Goal: Communication & Community: Participate in discussion

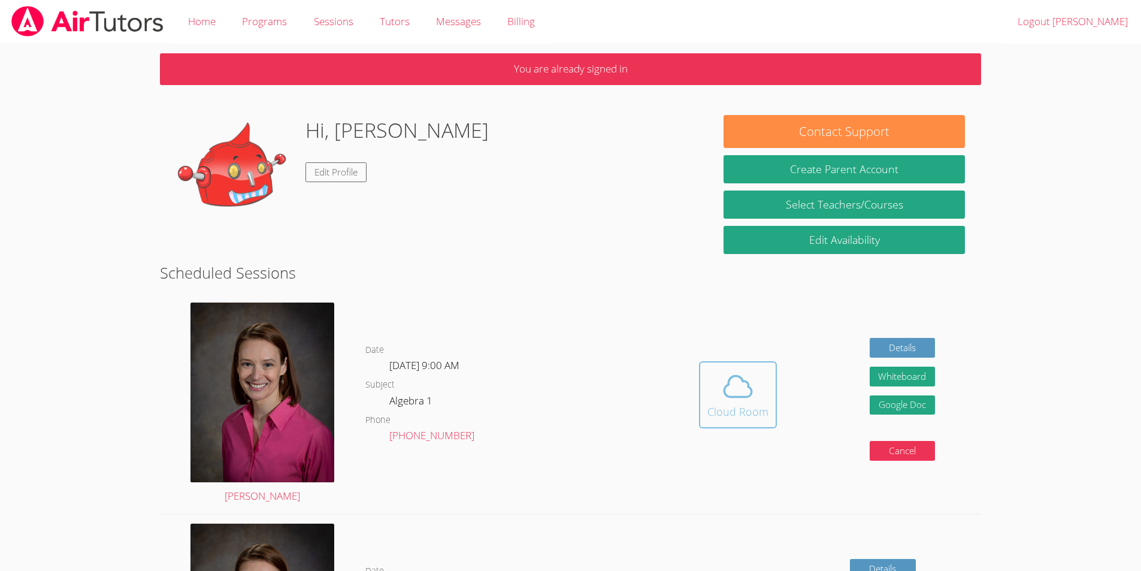
click at [758, 383] on span at bounding box center [738, 387] width 61 height 34
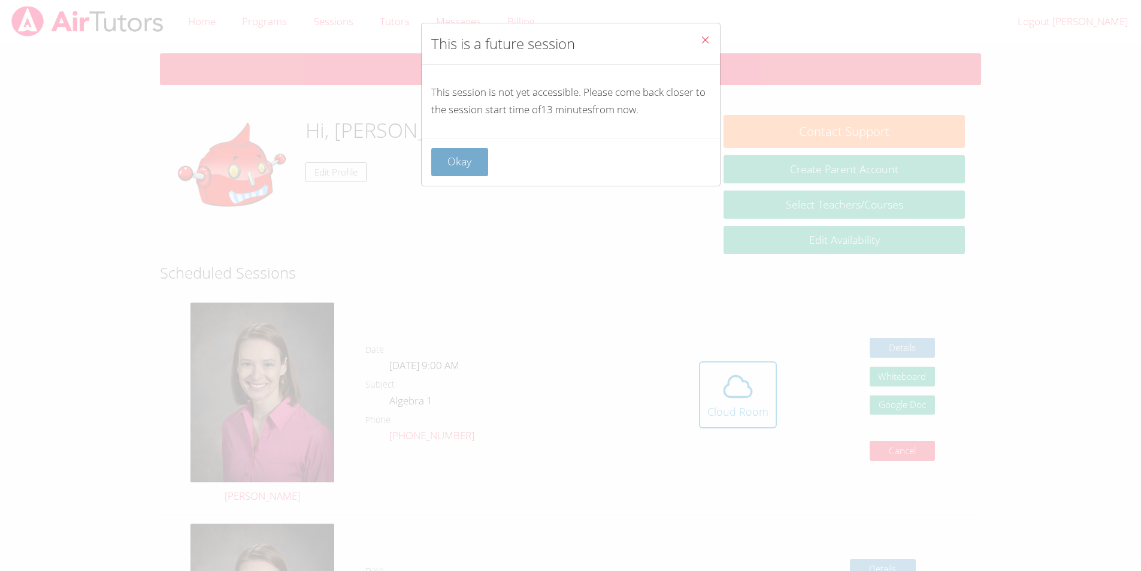
click at [474, 168] on button "Okay" at bounding box center [460, 162] width 58 height 28
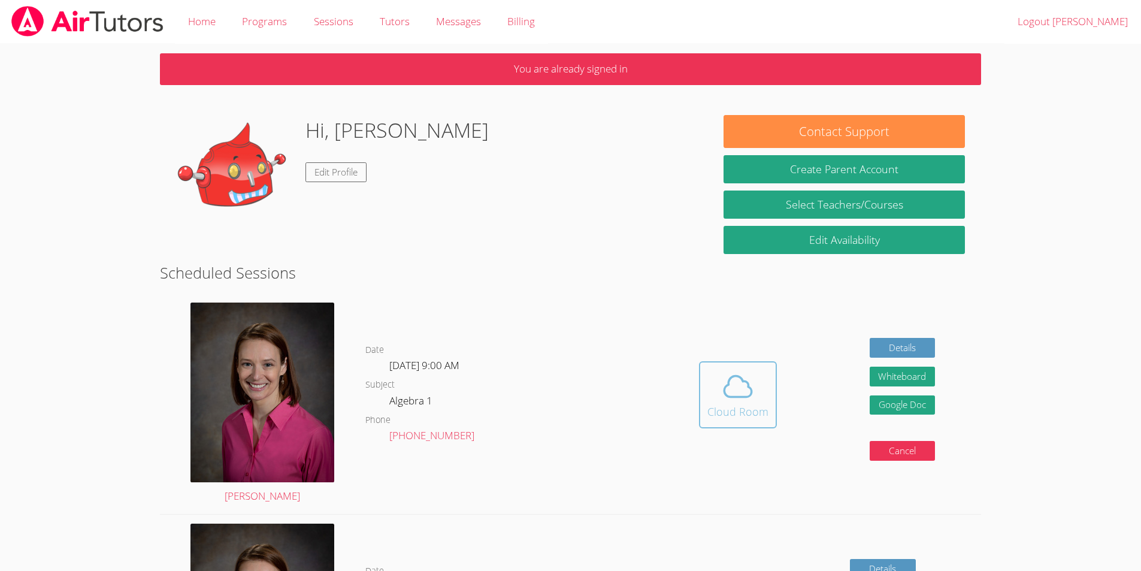
click at [775, 388] on button "Cloud Room" at bounding box center [738, 394] width 78 height 67
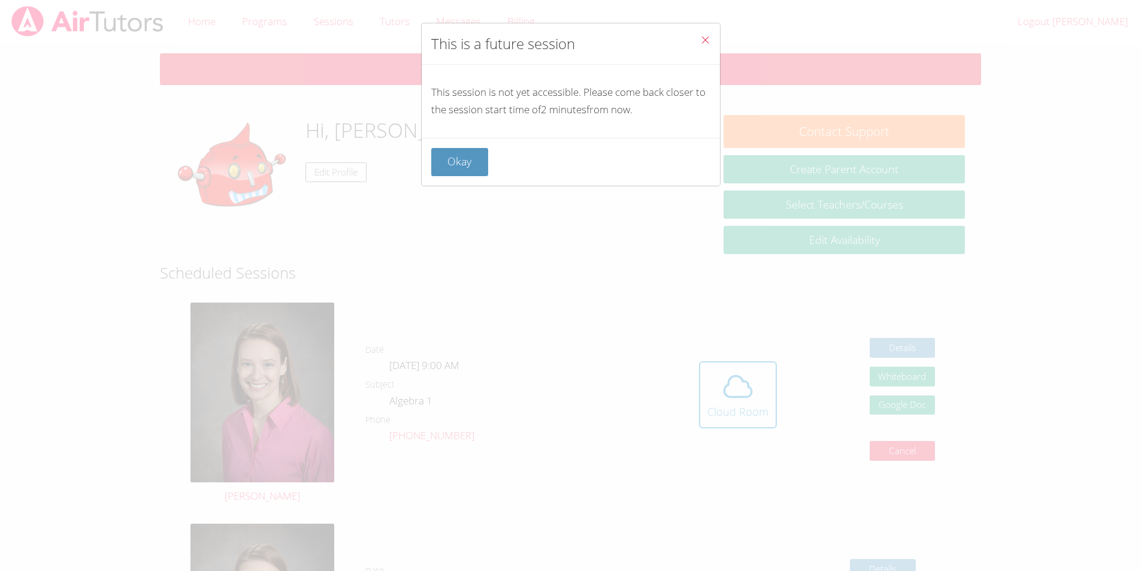
click at [467, 166] on button "Okay" at bounding box center [460, 162] width 58 height 28
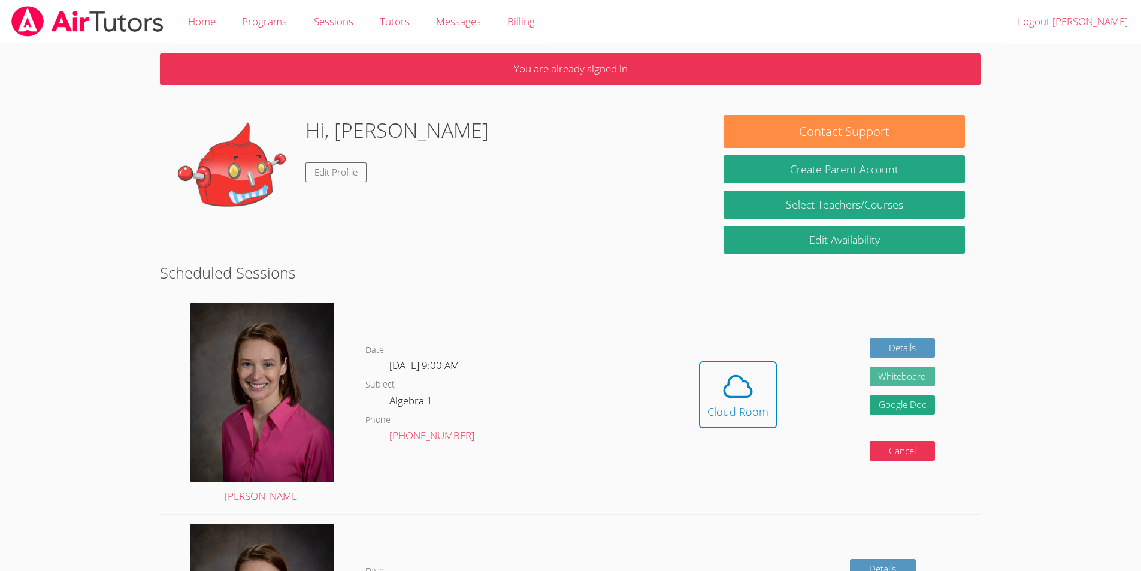
click at [907, 379] on button "Whiteboard" at bounding box center [903, 377] width 66 height 20
click at [708, 388] on span at bounding box center [738, 387] width 61 height 34
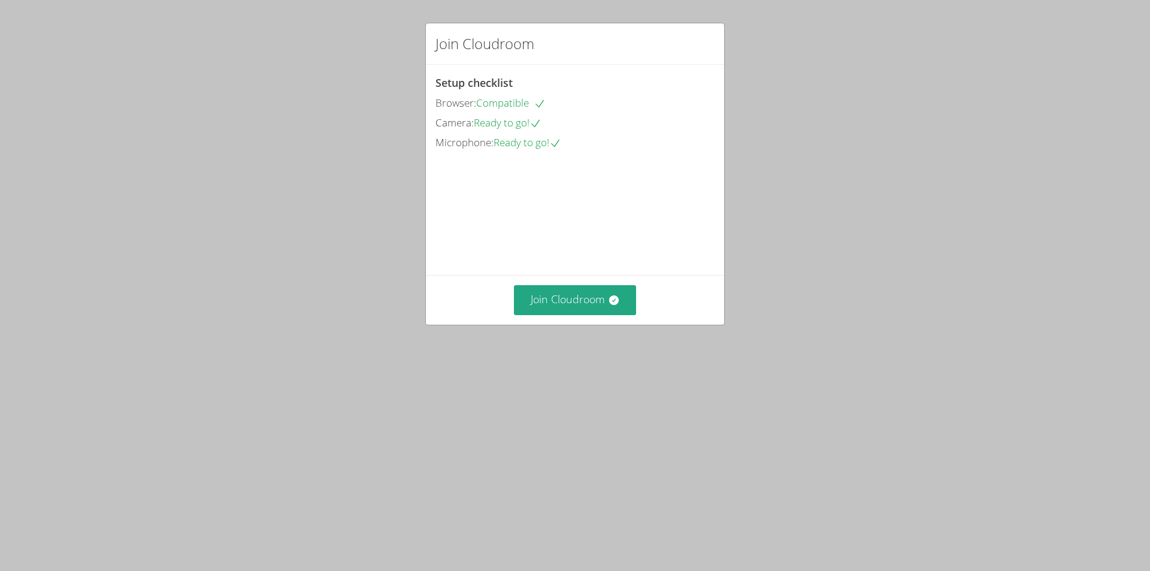
drag, startPoint x: 857, startPoint y: 410, endPoint x: 737, endPoint y: 292, distance: 167.8
drag, startPoint x: 737, startPoint y: 292, endPoint x: 392, endPoint y: 187, distance: 360.6
click at [365, 193] on div "Join Cloudroom Setup checklist Browser: Compatible Camera: Ready to go! Microph…" at bounding box center [575, 285] width 1150 height 571
click at [579, 315] on button "Join Cloudroom" at bounding box center [575, 299] width 123 height 29
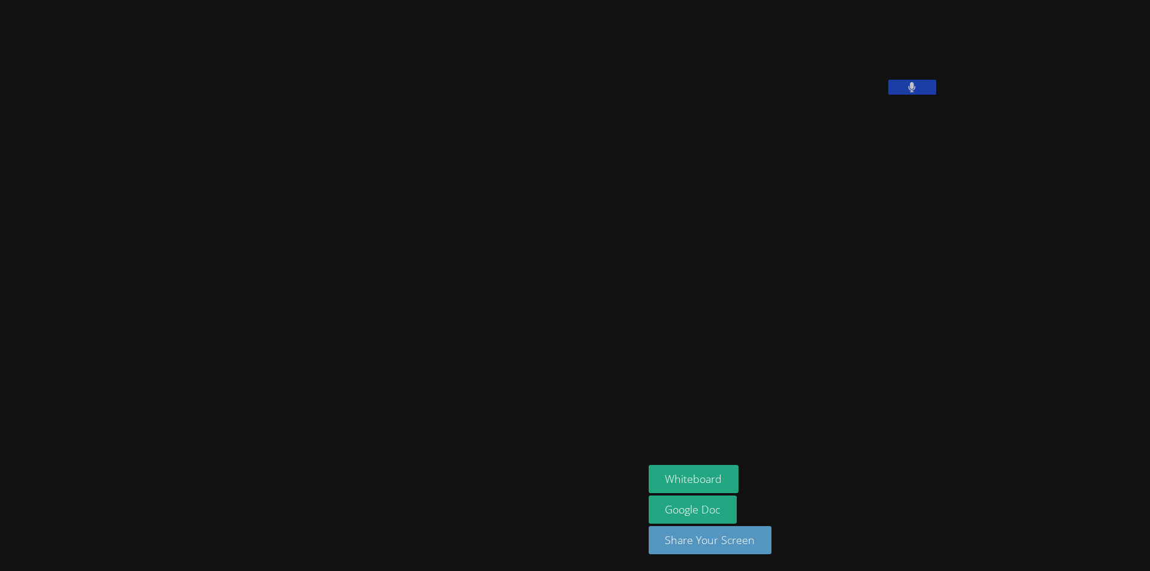
click at [888, 95] on button at bounding box center [912, 87] width 48 height 15
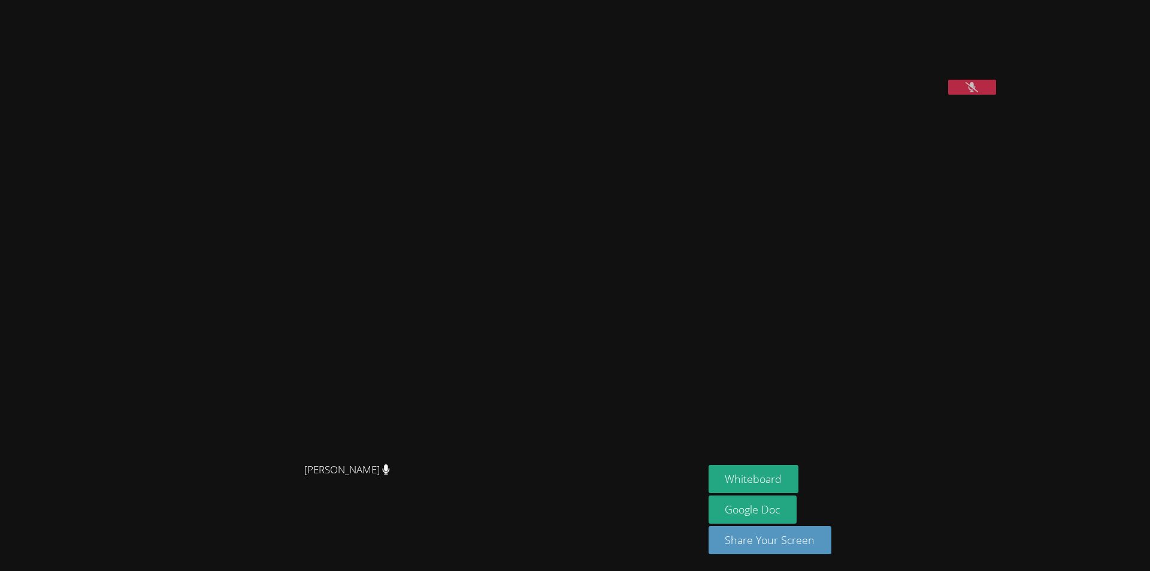
click at [966, 92] on icon at bounding box center [972, 87] width 13 height 10
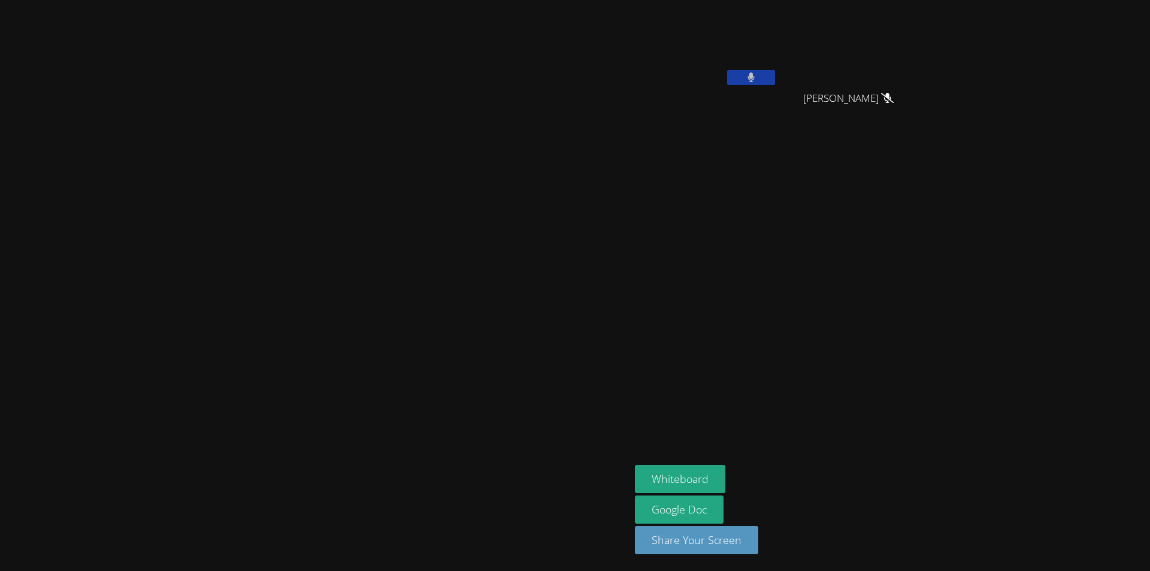
click at [930, 312] on aside "[PERSON_NAME] Naica [PERSON_NAME] Naica [PERSON_NAME] Whiteboard Google Doc Sha…" at bounding box center [780, 285] width 300 height 571
click at [775, 78] on button at bounding box center [751, 77] width 48 height 15
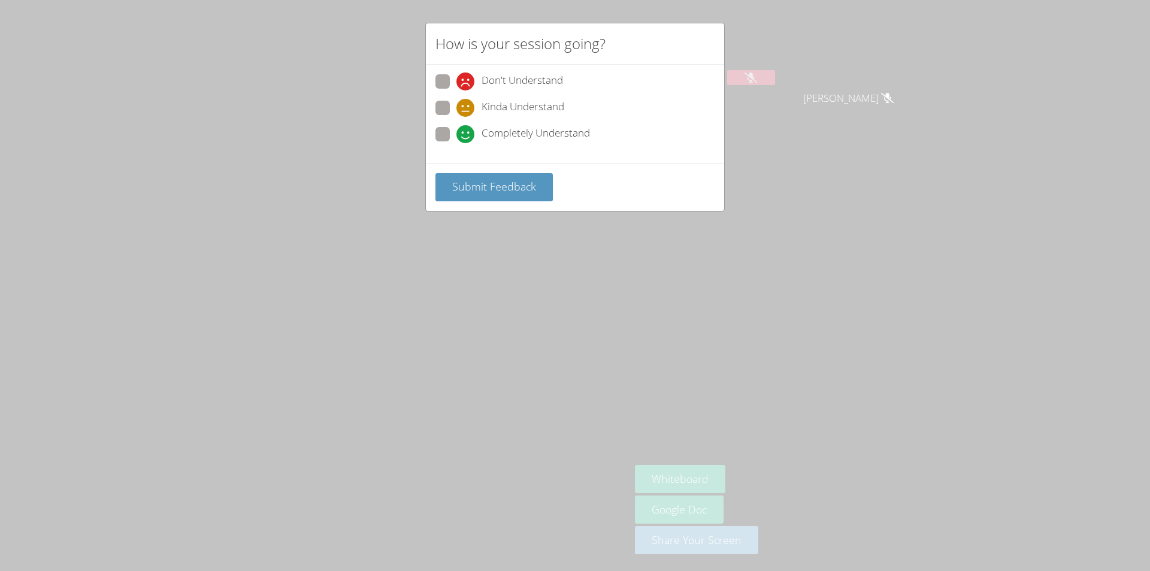
click at [457, 143] on span at bounding box center [457, 143] width 0 height 0
click at [457, 133] on input "Completely Understand" at bounding box center [462, 132] width 10 height 10
radio input "true"
click at [524, 188] on span "Submit Feedback" at bounding box center [494, 186] width 84 height 14
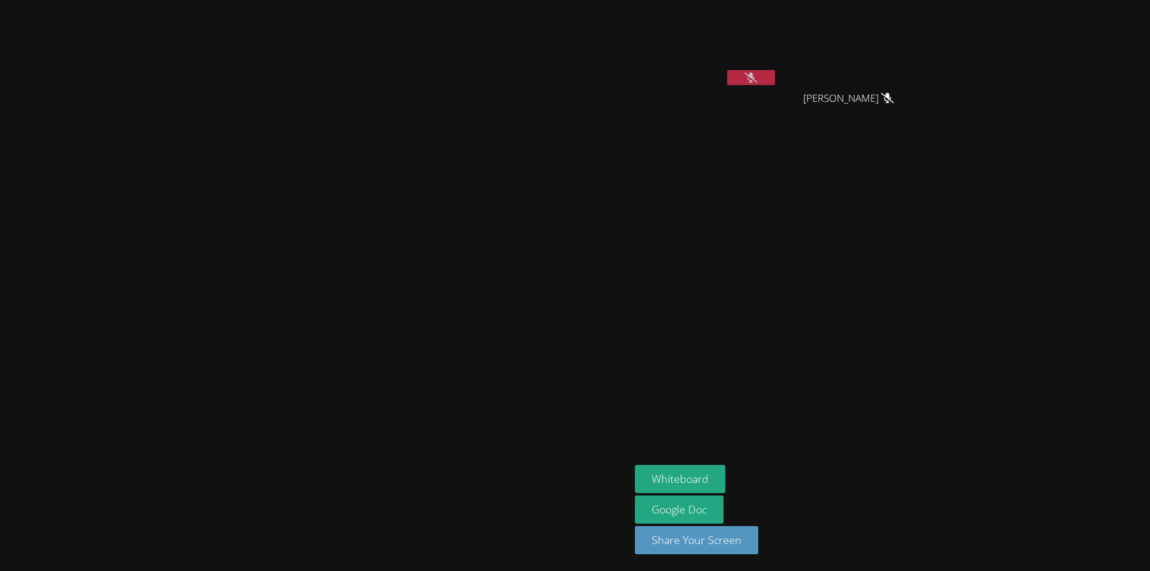
click at [930, 261] on aside "[PERSON_NAME] Naica [PERSON_NAME] Naica [PERSON_NAME] Whiteboard Google Doc Sha…" at bounding box center [780, 285] width 300 height 571
